Goal: Task Accomplishment & Management: Complete application form

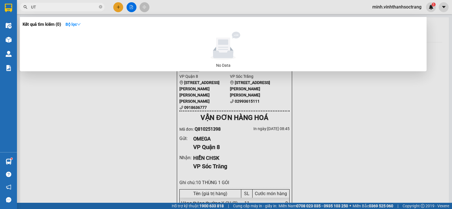
type input "U"
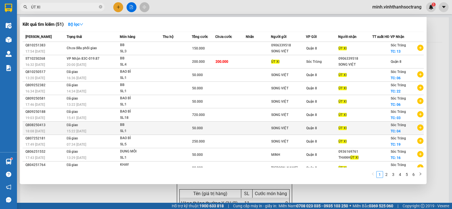
scroll to position [11, 0]
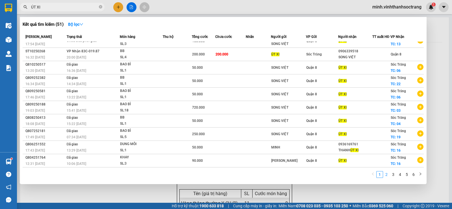
type input "ÚT XI"
click at [388, 174] on link "2" at bounding box center [387, 174] width 6 height 6
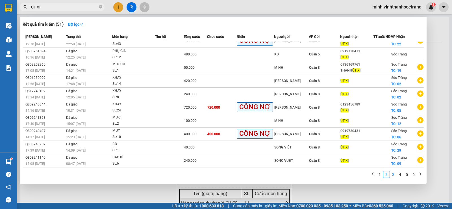
click at [394, 174] on link "3" at bounding box center [393, 174] width 6 height 6
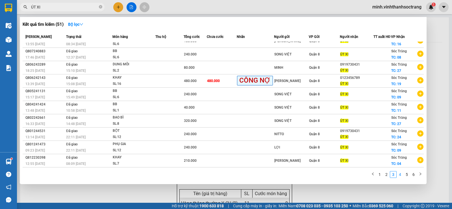
click at [399, 174] on link "4" at bounding box center [400, 174] width 6 height 6
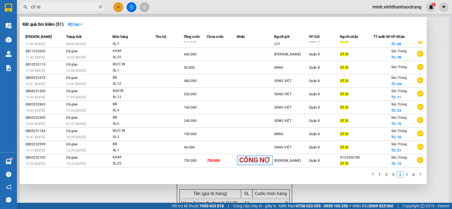
click at [406, 174] on link "5" at bounding box center [407, 174] width 6 height 6
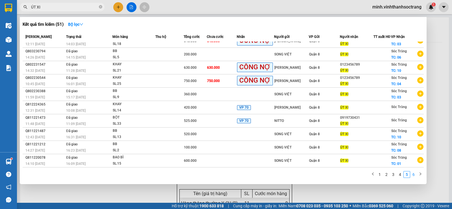
click at [416, 173] on link "6" at bounding box center [414, 174] width 6 height 6
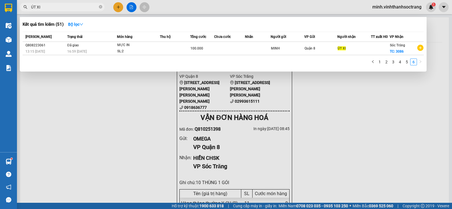
scroll to position [0, 0]
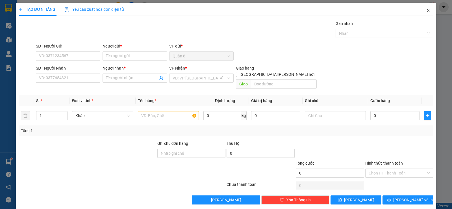
click at [426, 11] on icon "close" at bounding box center [428, 10] width 5 height 5
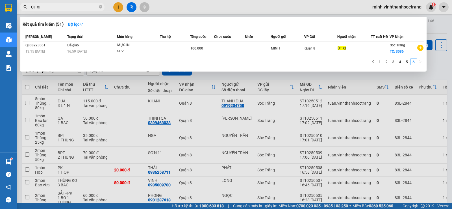
click at [432, 71] on div at bounding box center [226, 104] width 452 height 209
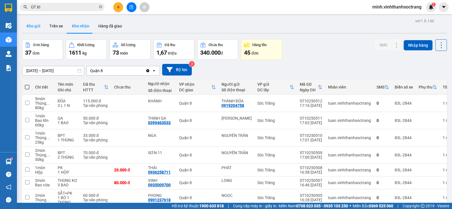
click at [35, 27] on button "Kho gửi" at bounding box center [33, 26] width 23 height 14
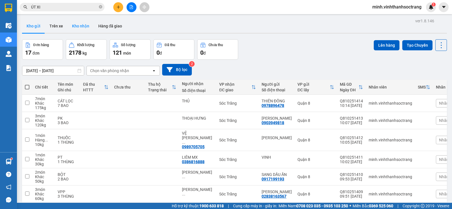
click at [82, 25] on button "Kho nhận" at bounding box center [81, 26] width 26 height 14
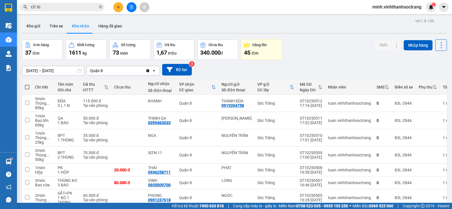
click at [54, 6] on input "ÚT XI" at bounding box center [64, 7] width 67 height 6
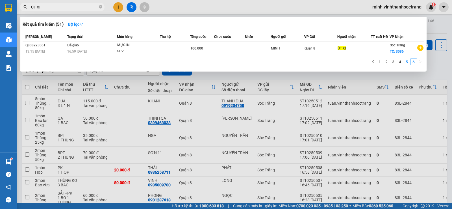
click at [406, 62] on link "5" at bounding box center [407, 62] width 6 height 6
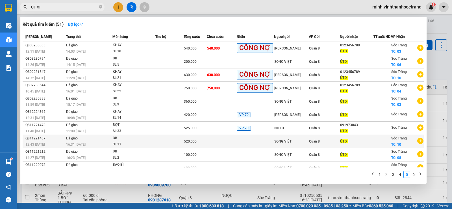
scroll to position [11, 0]
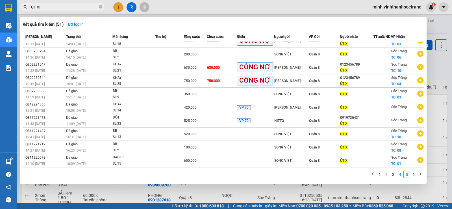
click at [402, 175] on link "4" at bounding box center [400, 174] width 6 height 6
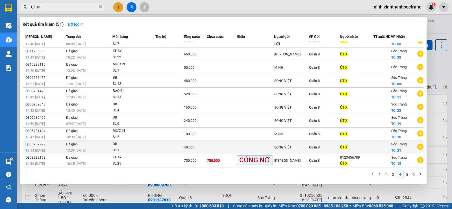
scroll to position [0, 0]
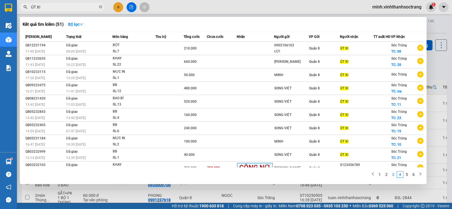
click at [394, 174] on link "3" at bounding box center [393, 174] width 6 height 6
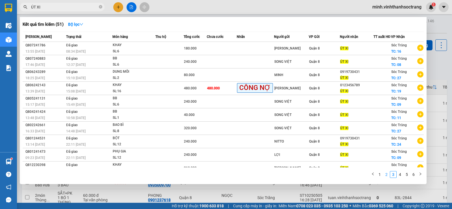
click at [386, 174] on link "2" at bounding box center [387, 174] width 6 height 6
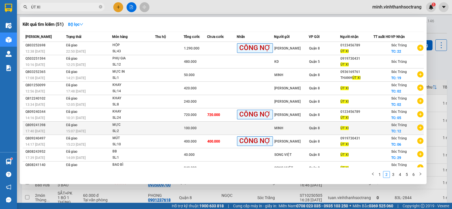
scroll to position [11, 0]
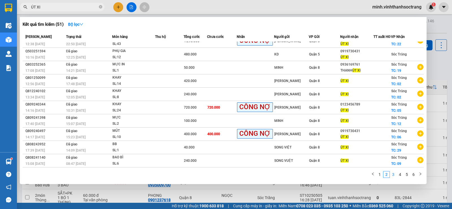
click at [394, 175] on link "3" at bounding box center [393, 174] width 6 height 6
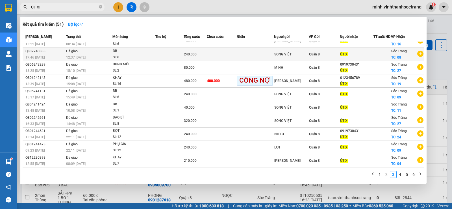
click at [300, 59] on td "SONG VIỆT" at bounding box center [291, 54] width 35 height 13
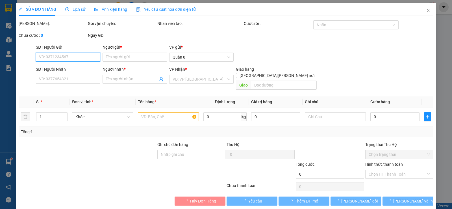
type input "SONG VIỆT"
type input "ÚT XI"
checkbox input "true"
type input "08"
type input "240.000"
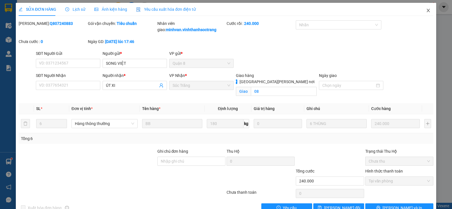
click at [426, 12] on icon "close" at bounding box center [428, 10] width 5 height 5
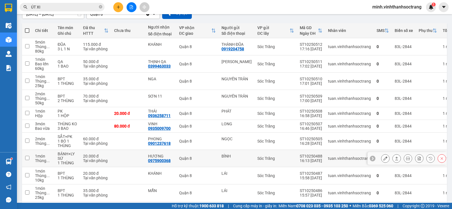
scroll to position [81, 0]
